Goal: Find specific page/section: Find specific page/section

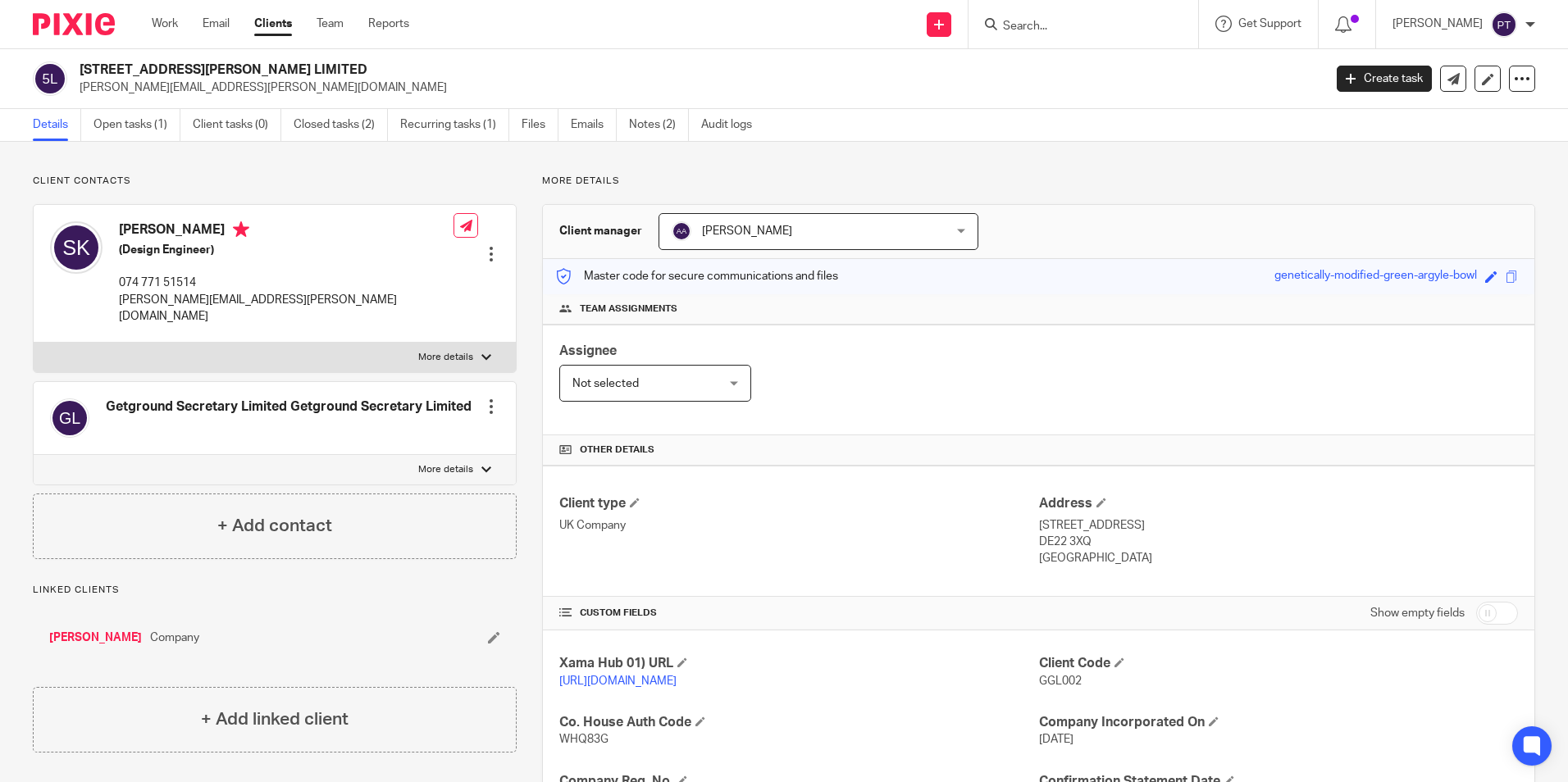
scroll to position [246, 0]
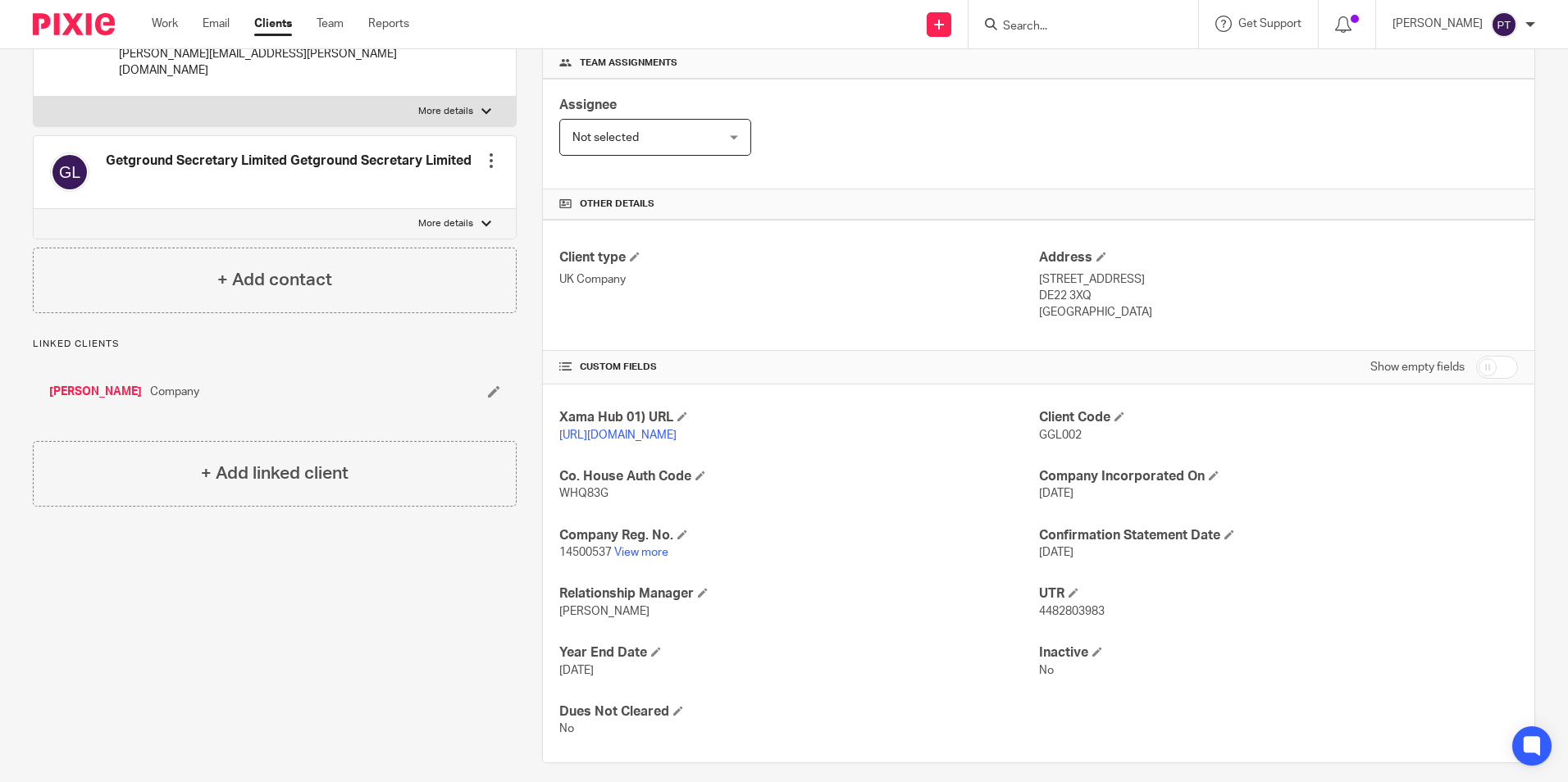
click at [997, 23] on icon at bounding box center [991, 24] width 13 height 13
click at [931, 30] on link at bounding box center [939, 24] width 24 height 24
click at [616, 100] on div "Assignee" at bounding box center [655, 104] width 192 height 19
click at [93, 25] on img at bounding box center [74, 23] width 82 height 22
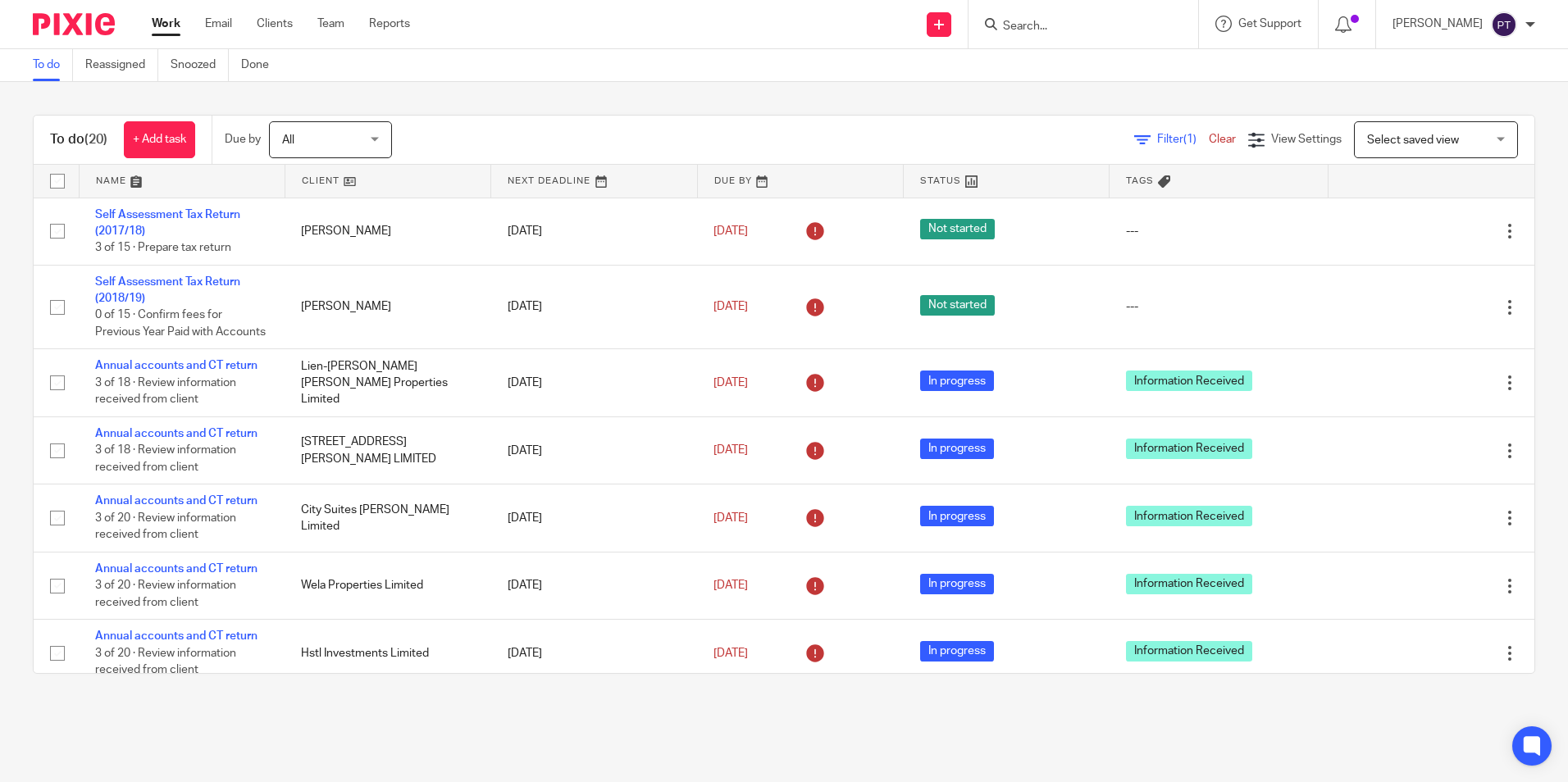
click at [1180, 19] on div at bounding box center [1083, 24] width 230 height 49
click at [1062, 20] on input "Search" at bounding box center [1075, 26] width 147 height 15
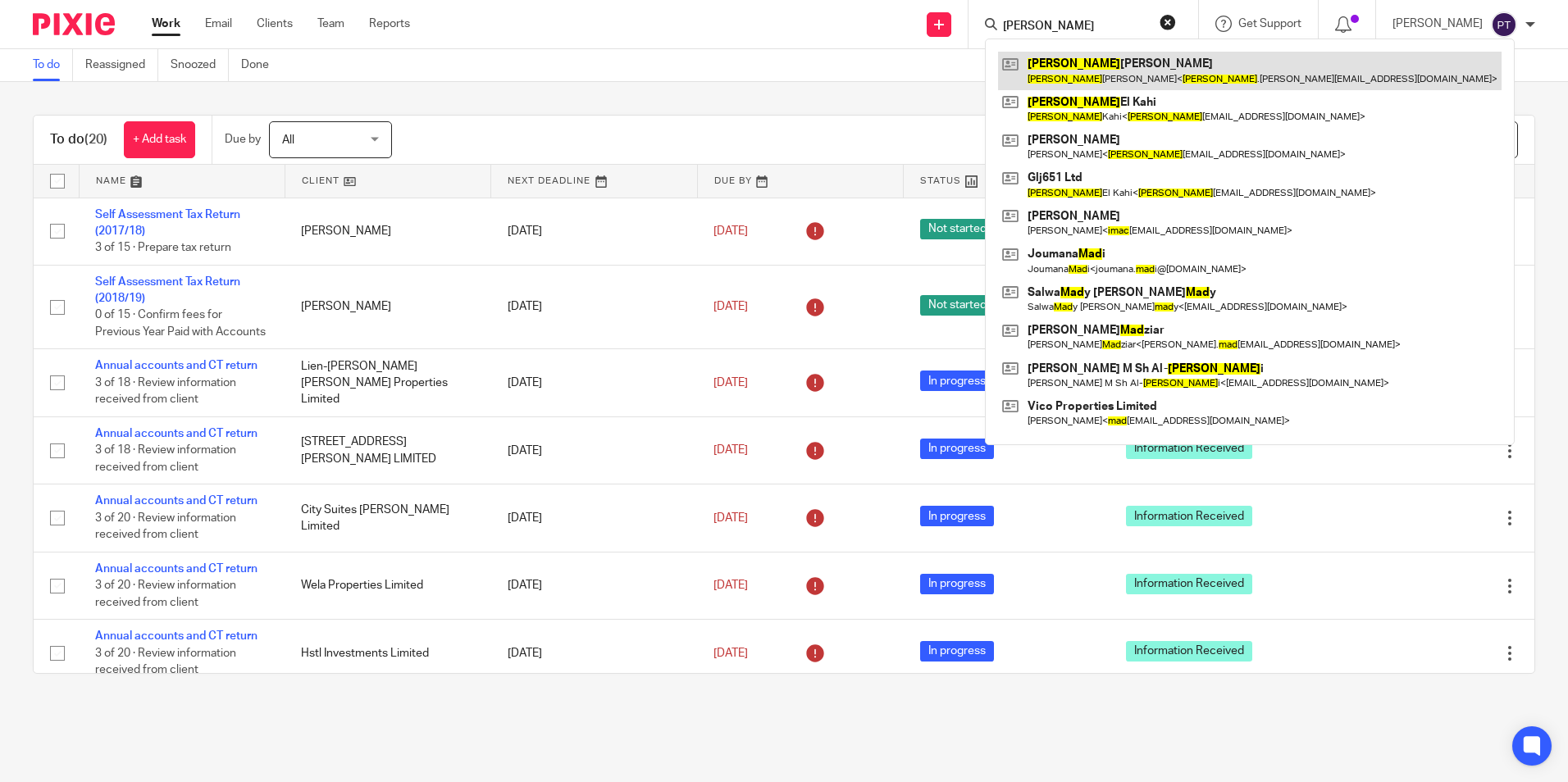
type input "imad"
click at [1132, 66] on link at bounding box center [1250, 70] width 503 height 38
click at [1141, 80] on link at bounding box center [1250, 70] width 503 height 38
click at [1140, 71] on link at bounding box center [1250, 70] width 503 height 38
click at [1140, 60] on link at bounding box center [1250, 70] width 503 height 38
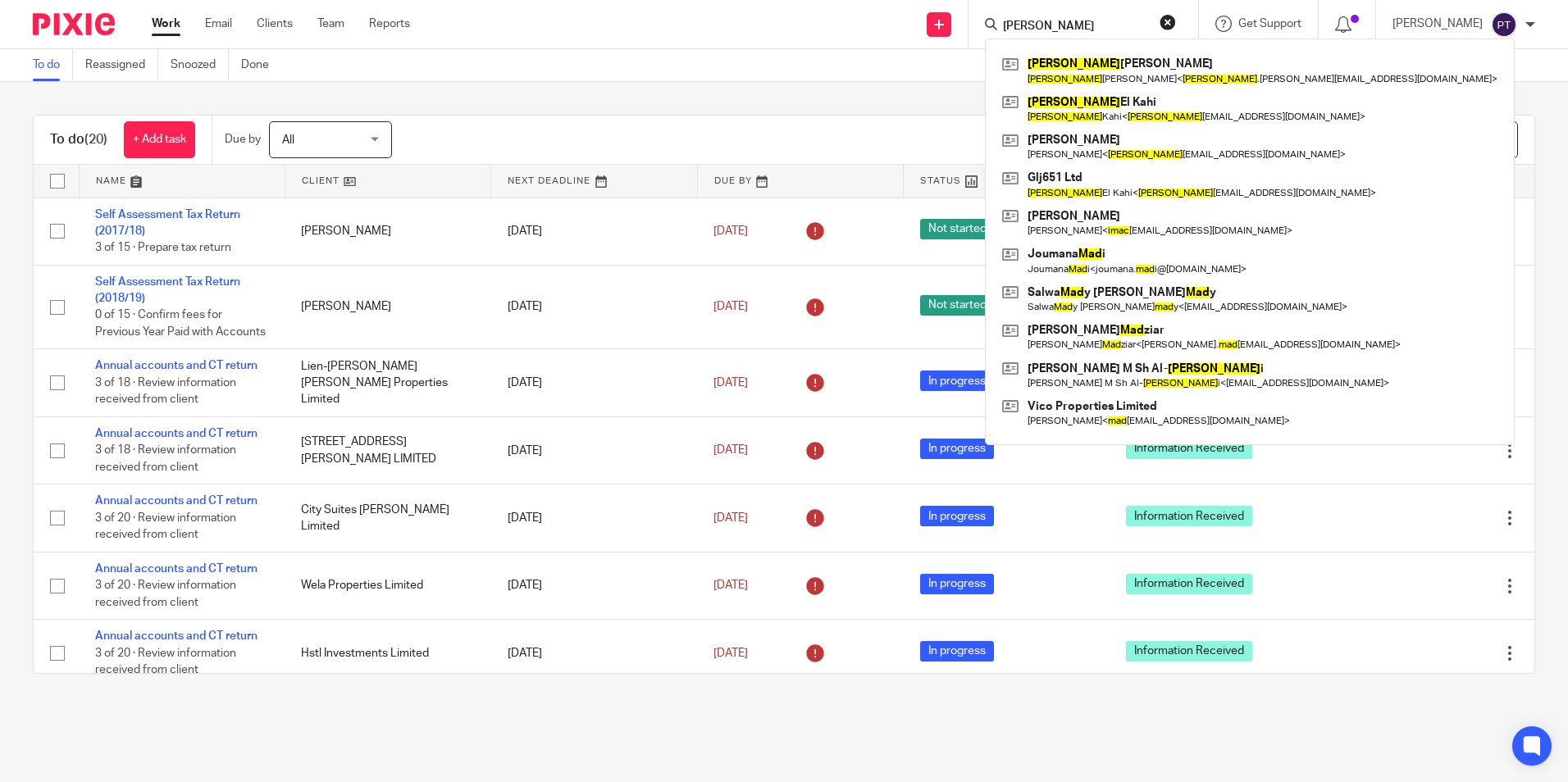
click at [1065, 24] on input "imad" at bounding box center [1075, 26] width 147 height 15
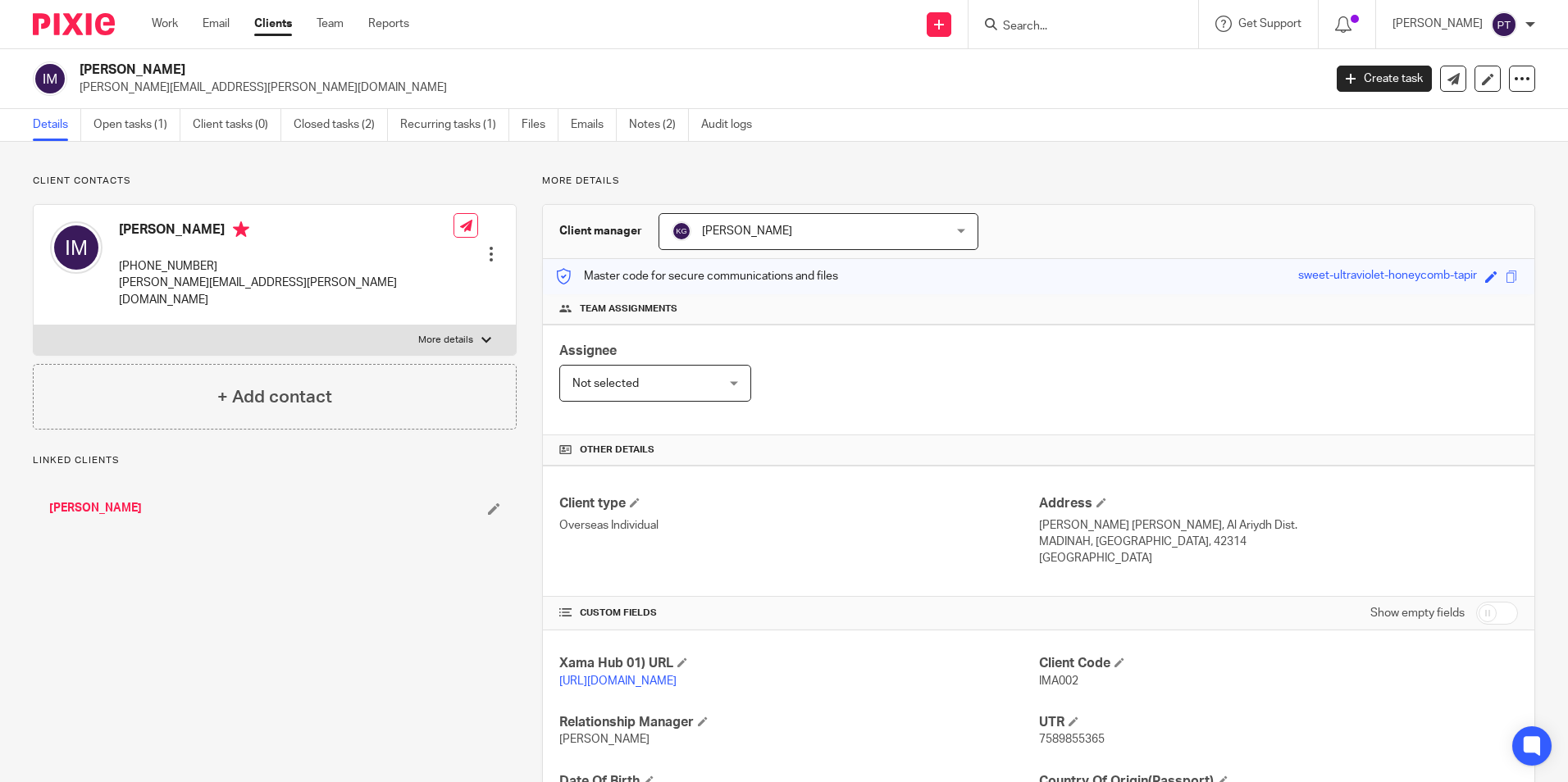
click at [1173, 321] on div "Team assignments" at bounding box center [1039, 309] width 992 height 30
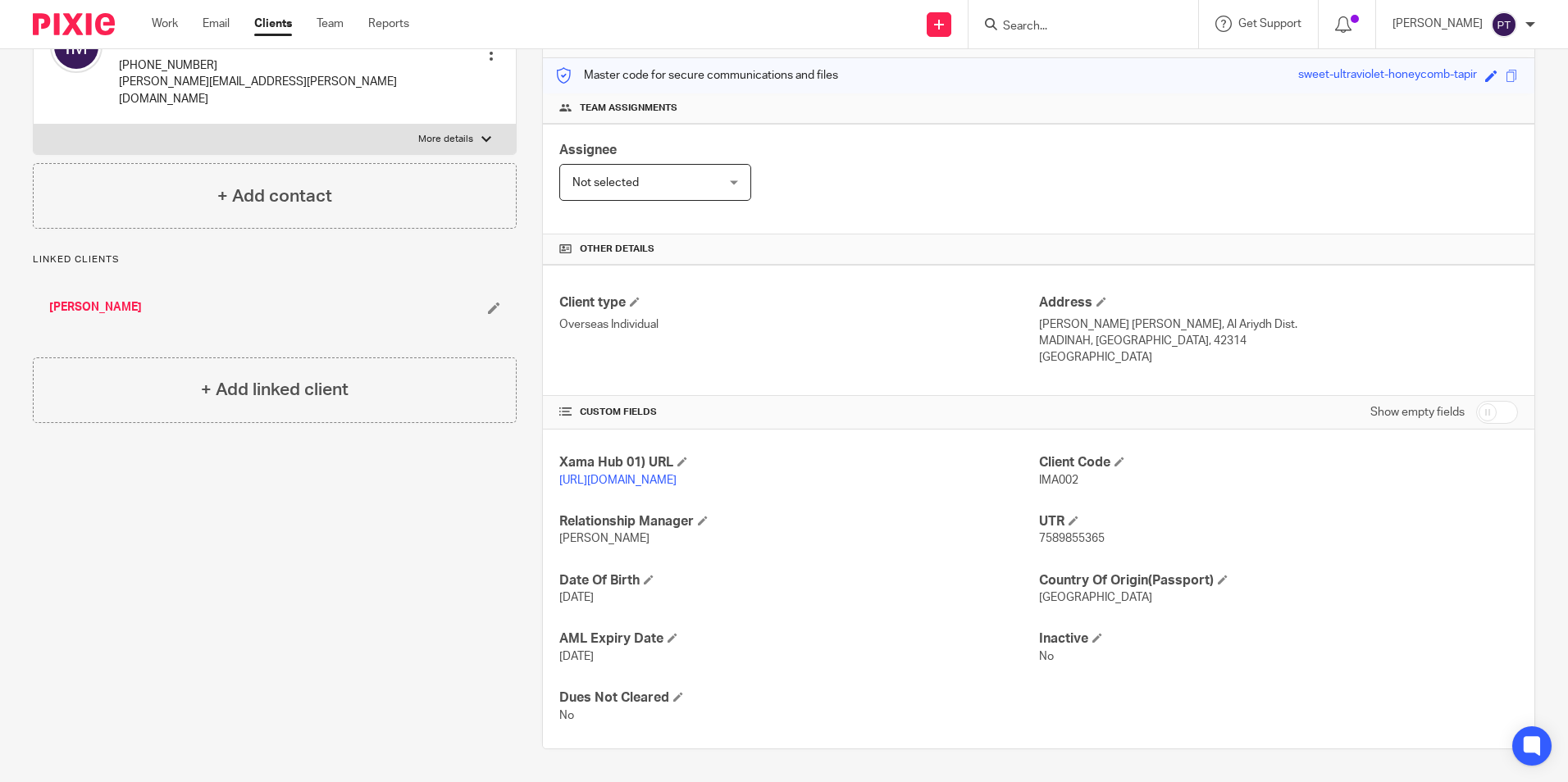
scroll to position [217, 0]
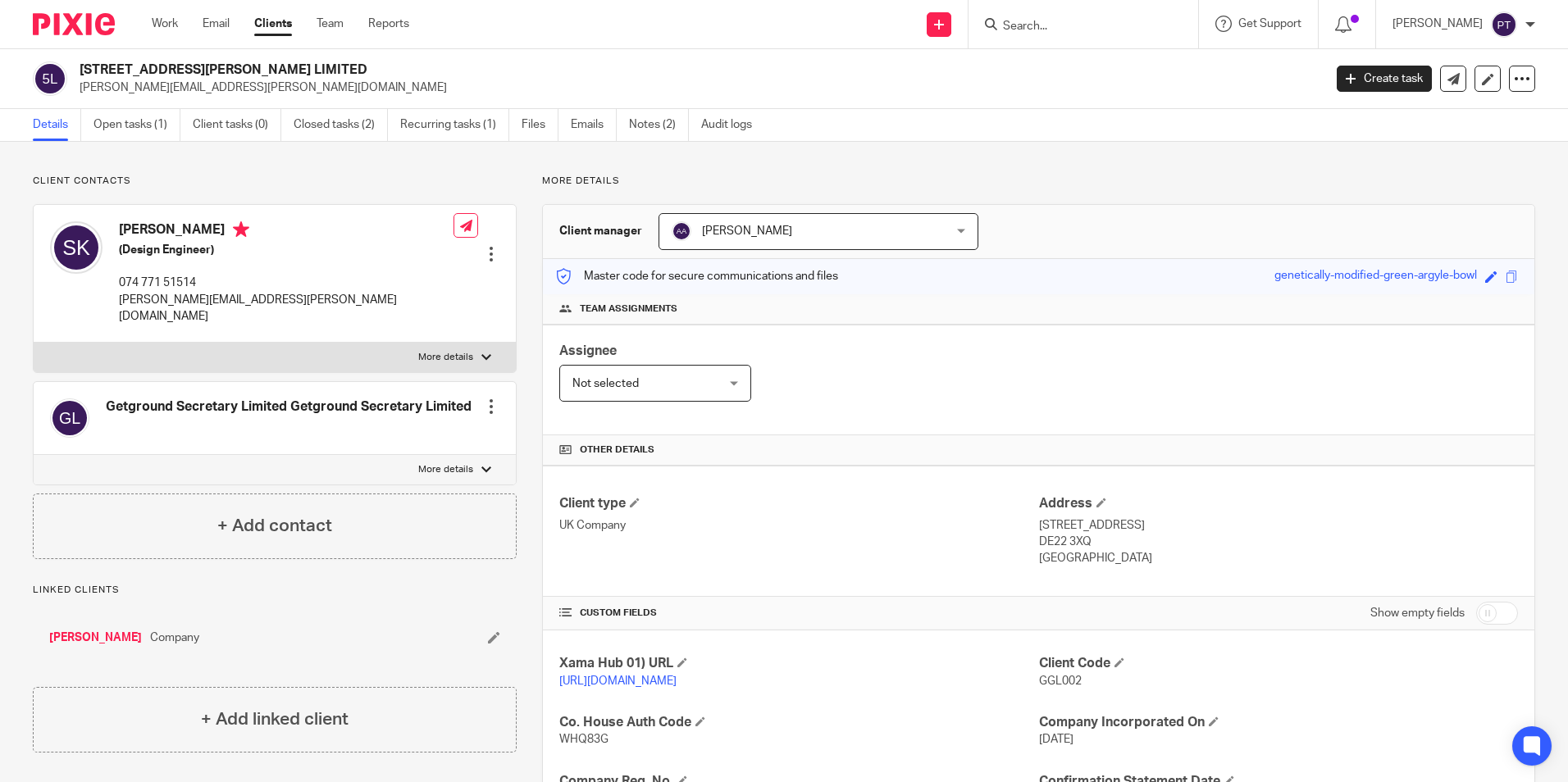
scroll to position [246, 0]
